Goal: Check status: Check status

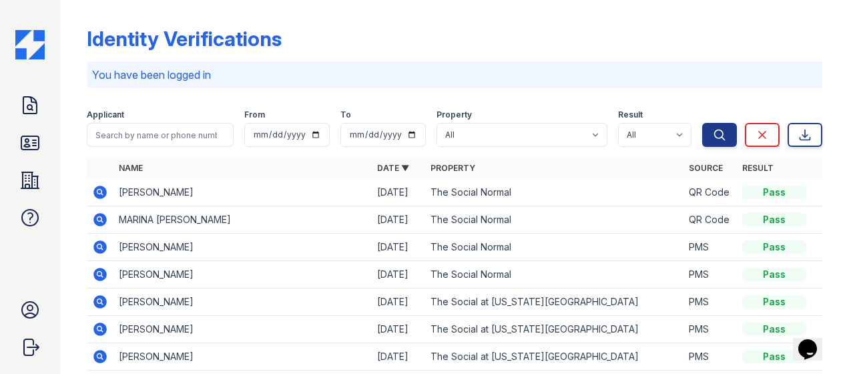
scroll to position [67, 0]
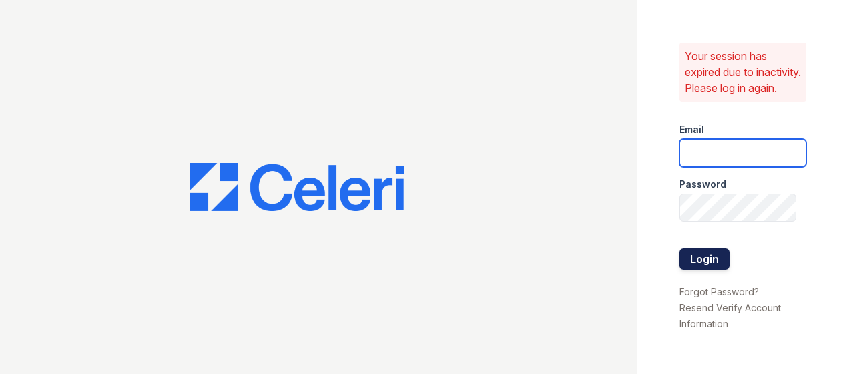
type input "thesocialnormal@trinity-pm.com"
click at [700, 266] on button "Login" at bounding box center [704, 258] width 50 height 21
